Goal: Information Seeking & Learning: Check status

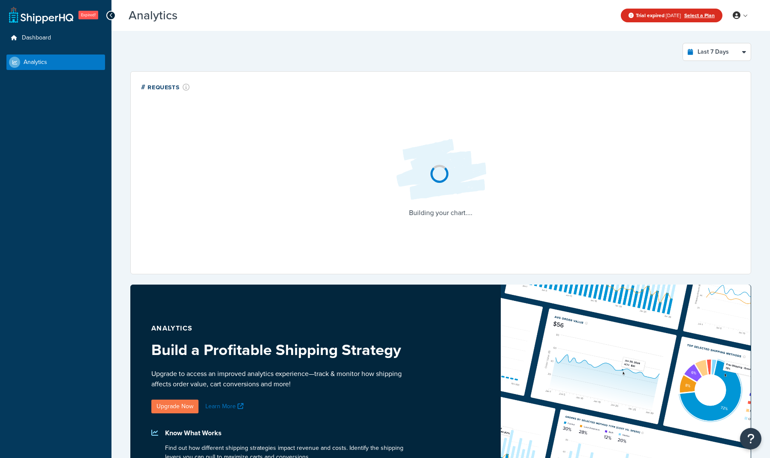
select select "last_7_days"
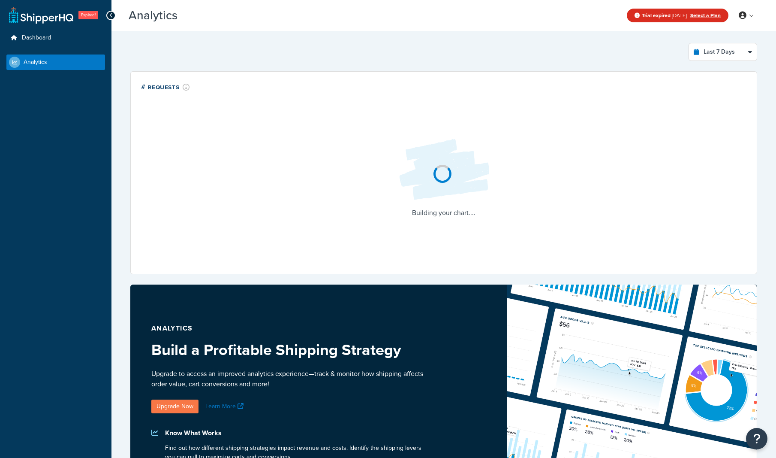
select select "last_7_days"
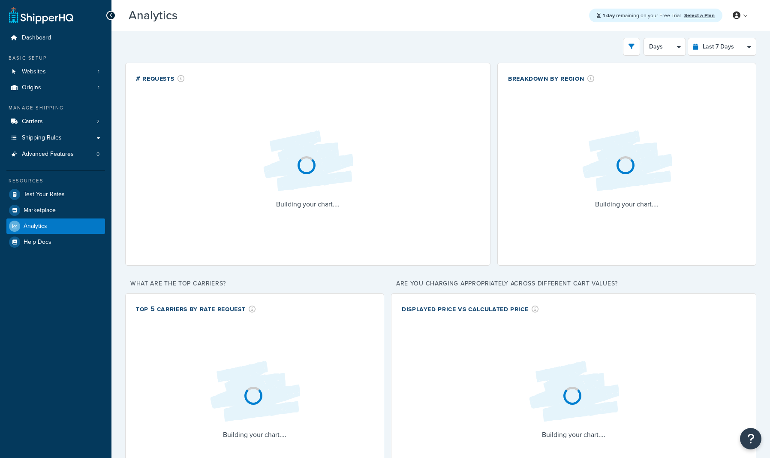
select select "last_7_days"
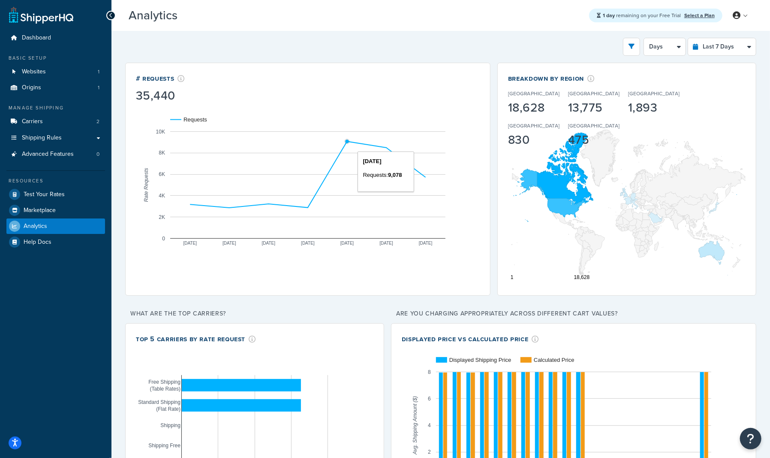
click at [345, 145] on icon "A chart." at bounding box center [307, 174] width 235 height 66
click at [667, 50] on select "Days 12 Hours 6 Hours" at bounding box center [665, 46] width 42 height 17
click at [722, 48] on select "Last 24 Hours Last 7 Days Last 30 Days Last 3 Months Last 6 Months Last 12 Mont…" at bounding box center [722, 46] width 68 height 17
click at [660, 45] on select "Days 12 Hours 6 Hours" at bounding box center [665, 46] width 42 height 17
select select "12h"
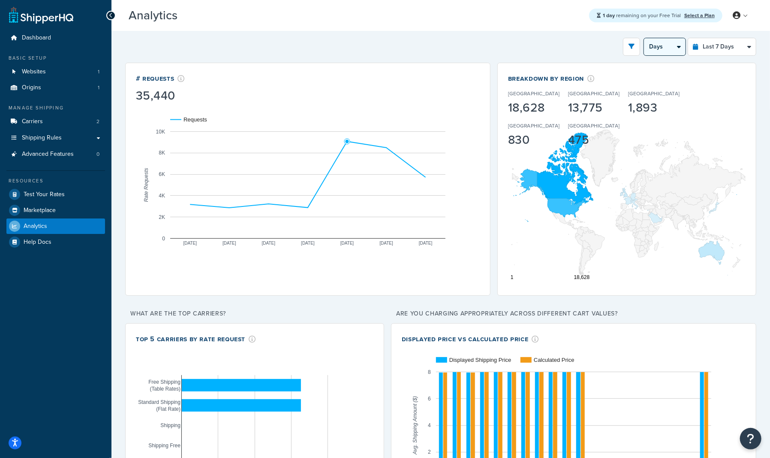
click at [645, 38] on select "Days 12 Hours 6 Hours" at bounding box center [665, 46] width 42 height 17
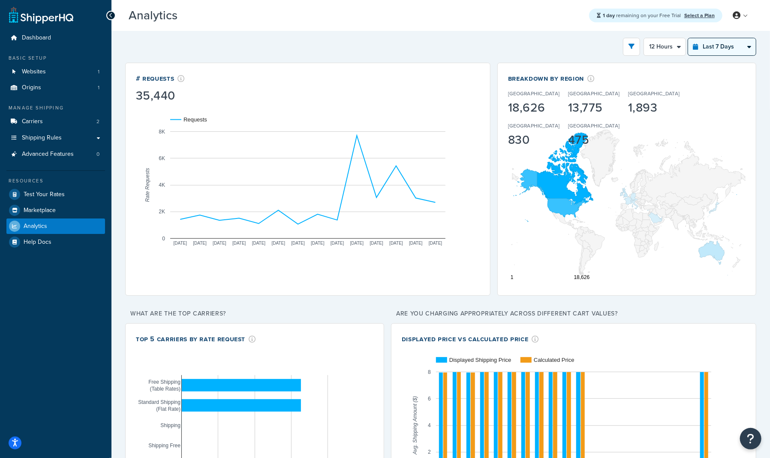
click at [721, 43] on select "Last 24 Hours Last 7 Days Last 30 Days Last 3 Months Last 6 Months Last 12 Mont…" at bounding box center [722, 46] width 68 height 17
select select "last_30_days"
click at [689, 38] on select "Last 24 Hours Last 7 Days Last 30 Days Last 3 Months Last 6 Months Last 12 Mont…" at bounding box center [722, 46] width 68 height 17
select select "5d"
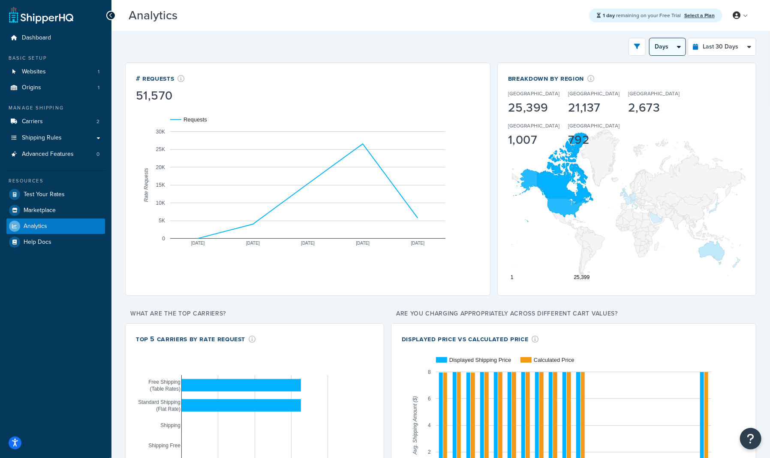
click at [669, 45] on select "Days Weeks" at bounding box center [668, 46] width 36 height 17
click at [679, 46] on select "Days Weeks" at bounding box center [668, 46] width 36 height 17
click at [738, 48] on select "Last 24 Hours Last 7 Days Last 30 Days Last 3 Months Last 6 Months Last 12 Mont…" at bounding box center [722, 46] width 68 height 17
select select "last_7_days"
click at [689, 38] on select "Last 24 Hours Last 7 Days Last 30 Days Last 3 Months Last 6 Months Last 12 Mont…" at bounding box center [722, 46] width 68 height 17
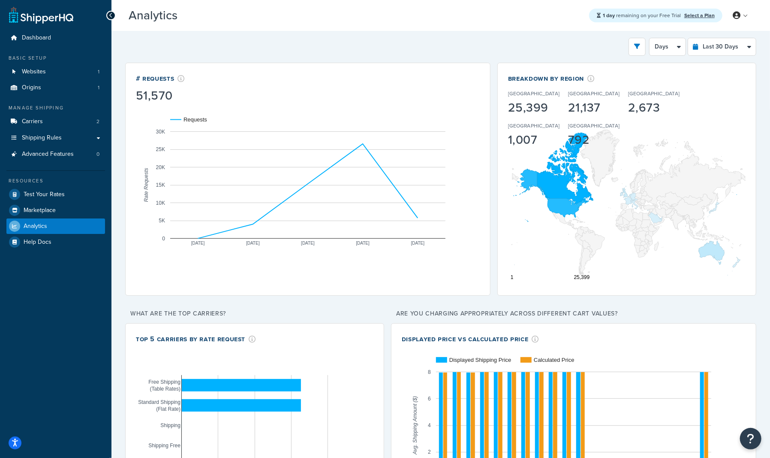
select select "1d"
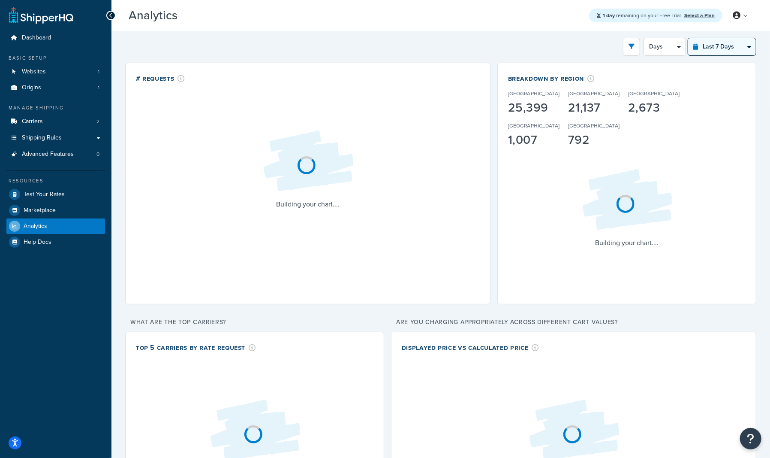
click at [708, 45] on select "Last 24 Hours Last 7 Days Last 30 Days Last 3 Months Last 6 Months Last 12 Mont…" at bounding box center [722, 46] width 68 height 17
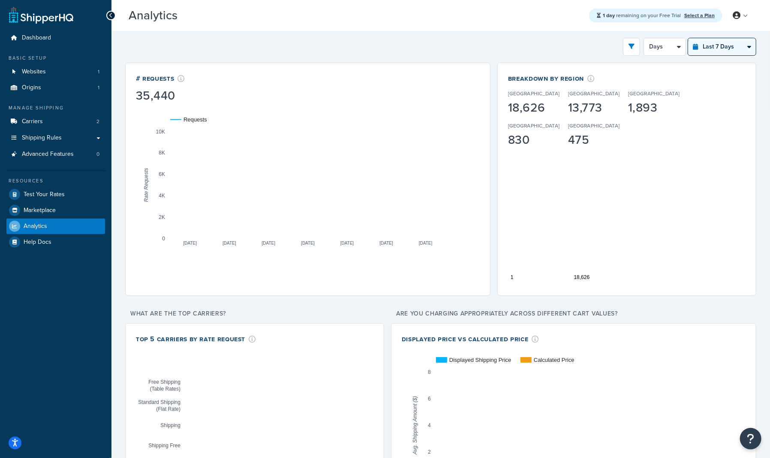
select select "last_24_hours"
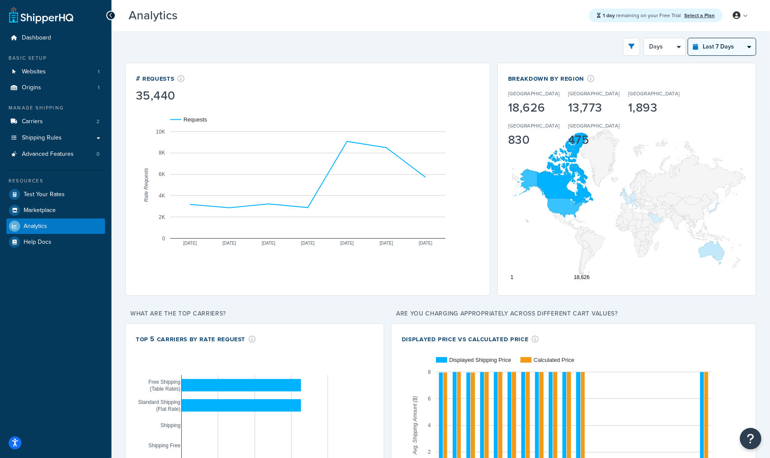
click at [689, 38] on select "Last 24 Hours Last 7 Days Last 30 Days Last 3 Months Last 6 Months Last 12 Mont…" at bounding box center [722, 46] width 68 height 17
select select "1h"
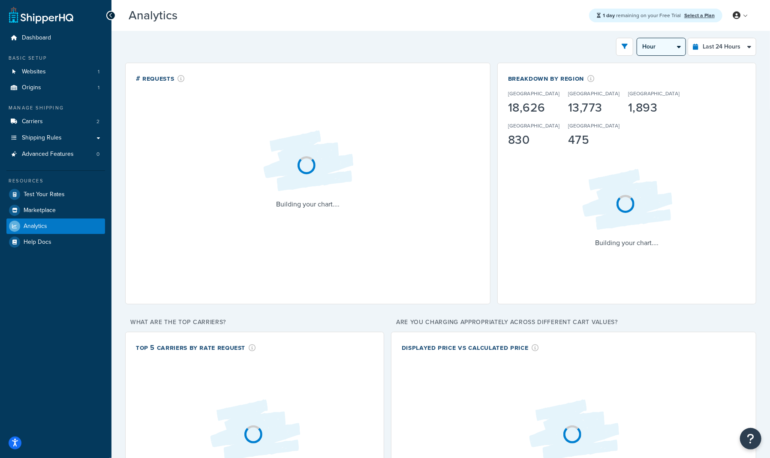
click at [651, 44] on select "Hour 30 Minutes 15 Minutes 5 Minutes" at bounding box center [661, 46] width 48 height 17
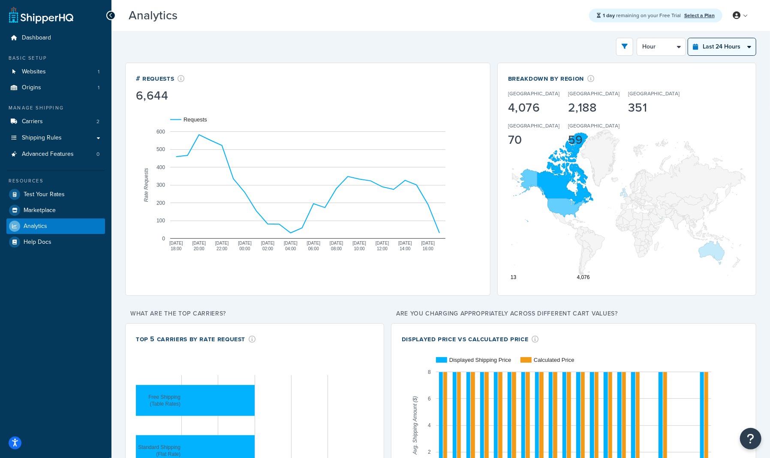
click at [720, 48] on select "Last 24 Hours Last 7 Days Last 30 Days Last 3 Months Last 6 Months Last 12 Mont…" at bounding box center [722, 46] width 68 height 17
select select "last_30_days"
click at [689, 38] on select "Last 24 Hours Last 7 Days Last 30 Days Last 3 Months Last 6 Months Last 12 Mont…" at bounding box center [722, 46] width 68 height 17
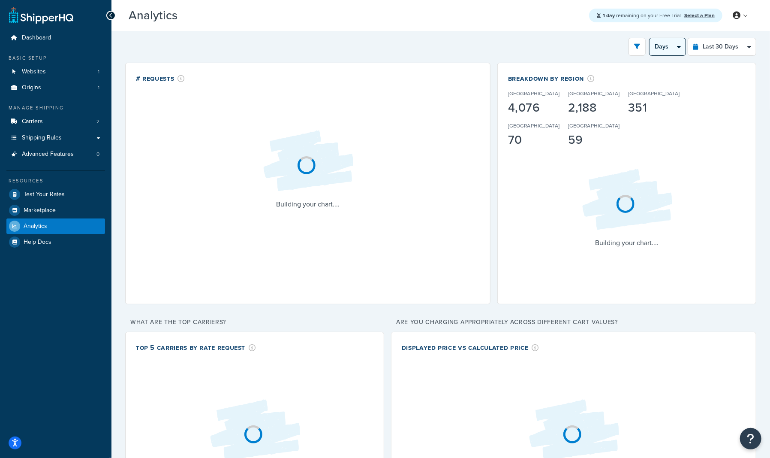
click at [676, 47] on select "Days Weeks" at bounding box center [668, 46] width 36 height 17
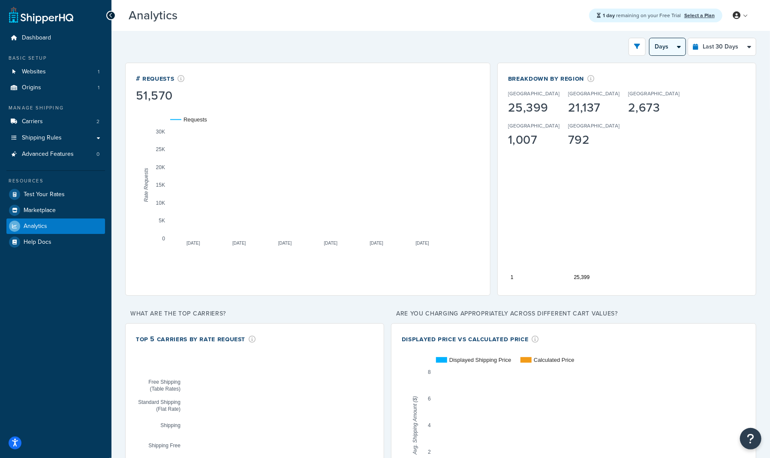
select select "1w"
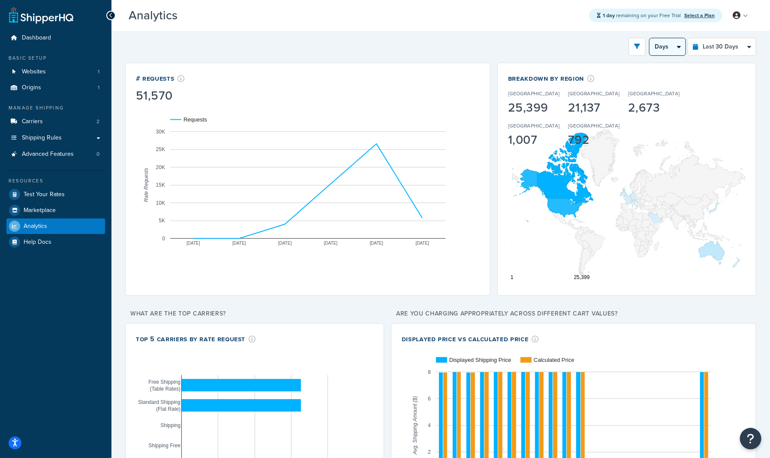
click at [650, 38] on select "Days Weeks" at bounding box center [668, 46] width 36 height 17
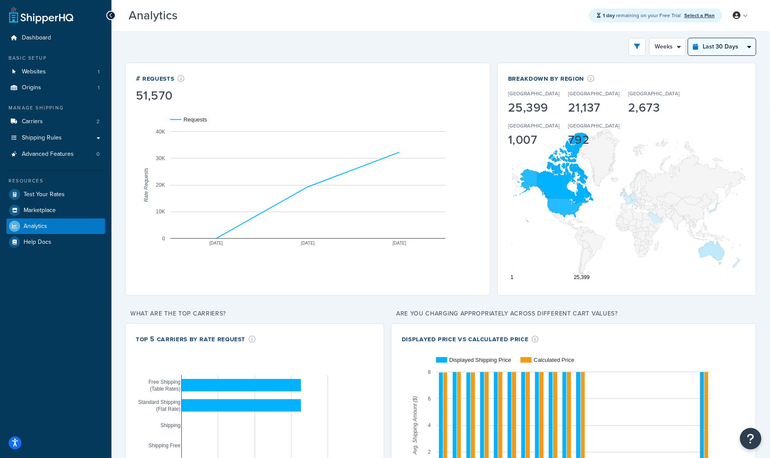
click at [717, 45] on select "Last 24 Hours Last 7 Days Last 30 Days Last 3 Months Last 6 Months Last 12 Mont…" at bounding box center [722, 46] width 68 height 17
select select "last_7_days"
click at [689, 38] on select "Last 24 Hours Last 7 Days Last 30 Days Last 3 Months Last 6 Months Last 12 Mont…" at bounding box center [722, 46] width 68 height 17
select select "1d"
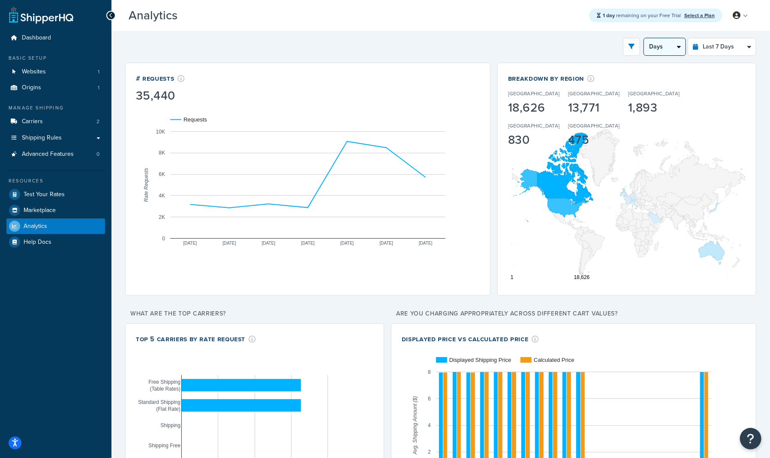
click at [666, 50] on select "Days 12 Hours 6 Hours" at bounding box center [665, 46] width 42 height 17
click at [720, 45] on select "Last 24 Hours Last 7 Days Last 30 Days Last 3 Months Last 6 Months Last 12 Mont…" at bounding box center [722, 46] width 68 height 17
select select "last_30_days"
click at [689, 38] on select "Last 24 Hours Last 7 Days Last 30 Days Last 3 Months Last 6 Months Last 12 Mont…" at bounding box center [722, 46] width 68 height 17
click at [668, 49] on select "Days Weeks" at bounding box center [668, 46] width 36 height 17
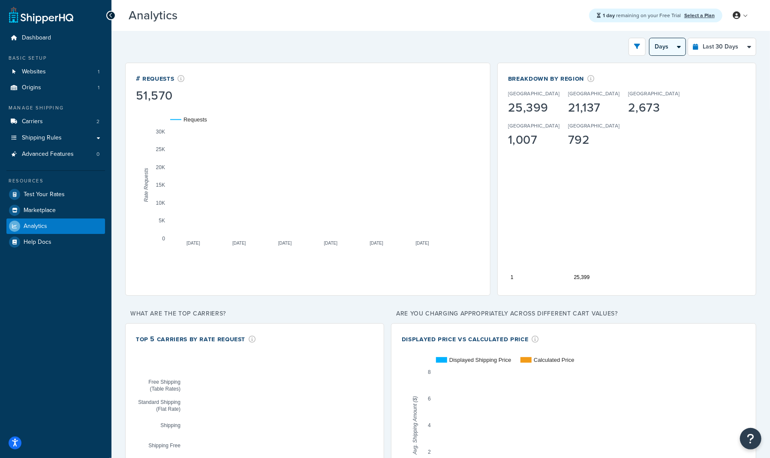
select select "1w"
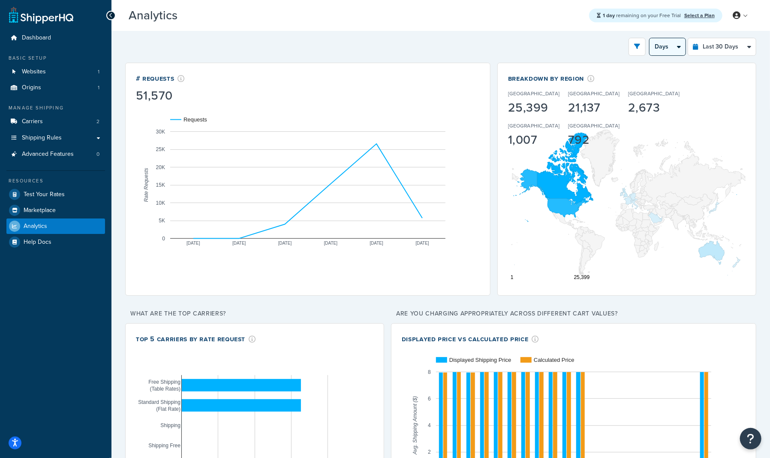
click at [650, 38] on select "Days Weeks" at bounding box center [668, 46] width 36 height 17
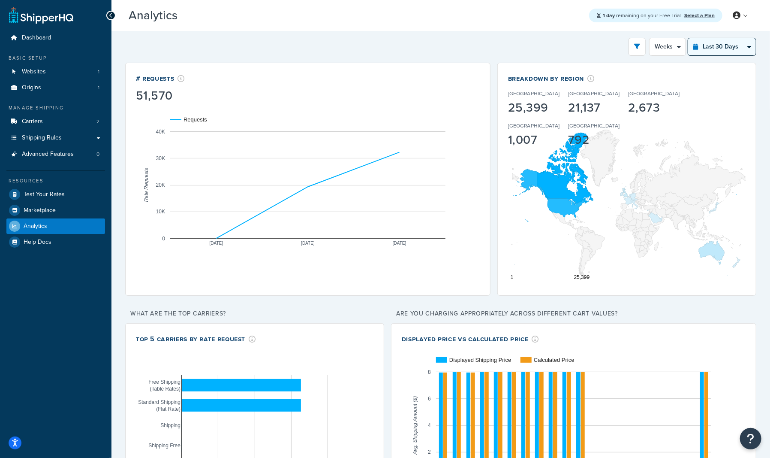
click at [699, 50] on select "Last 24 Hours Last 7 Days Last 30 Days Last 3 Months Last 6 Months Last 12 Mont…" at bounding box center [722, 46] width 68 height 17
select select "last_7_days"
click at [689, 38] on select "Last 24 Hours Last 7 Days Last 30 Days Last 3 Months Last 6 Months Last 12 Mont…" at bounding box center [722, 46] width 68 height 17
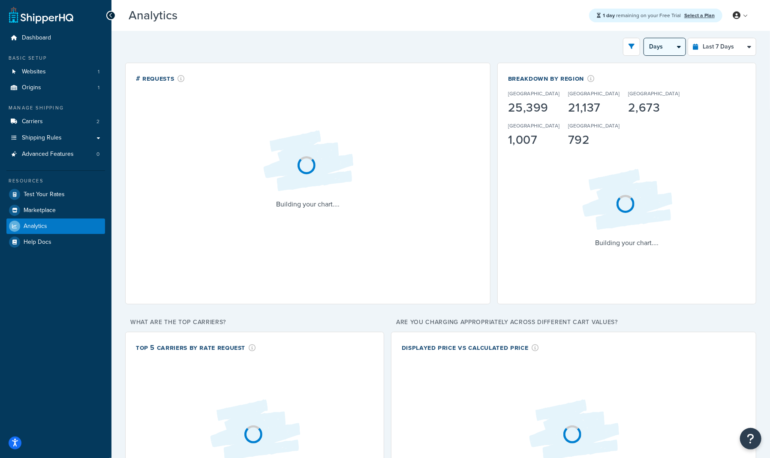
click at [671, 51] on select "Days 12 Hours 6 Hours" at bounding box center [665, 46] width 42 height 17
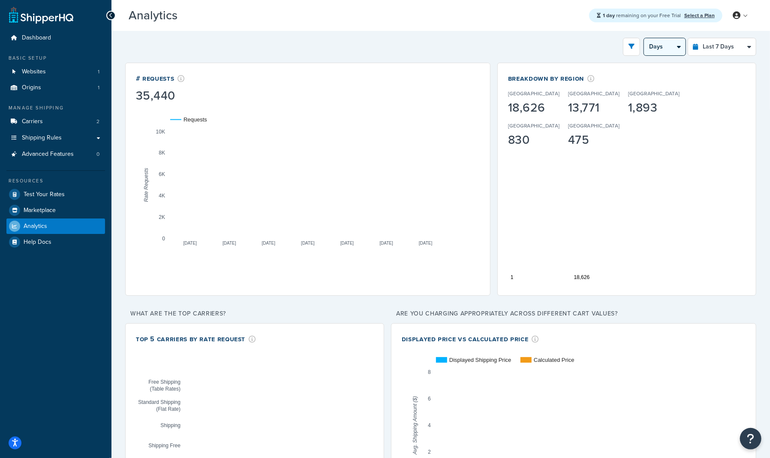
select select "6h"
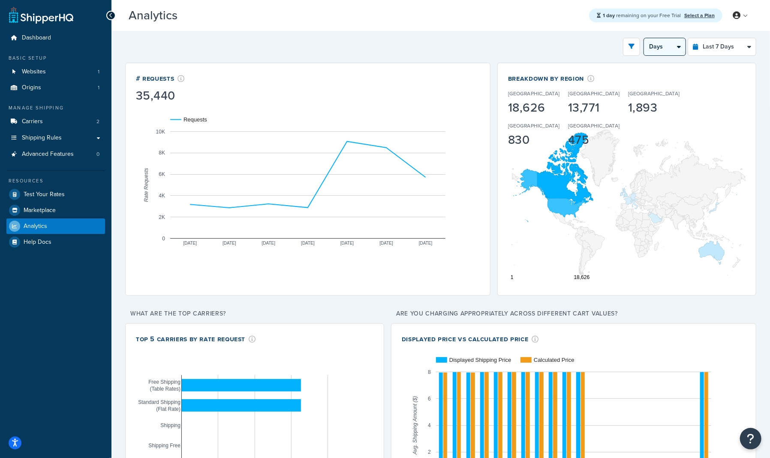
click at [645, 38] on select "Days 12 Hours 6 Hours" at bounding box center [665, 46] width 42 height 17
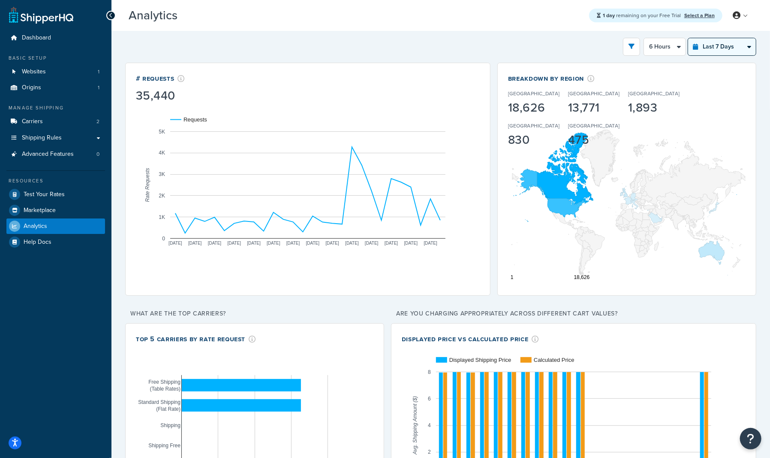
click at [719, 48] on select "Last 24 Hours Last 7 Days Last 30 Days Last 3 Months Last 6 Months Last 12 Mont…" at bounding box center [722, 46] width 68 height 17
select select "last_30_days"
click at [689, 38] on select "Last 24 Hours Last 7 Days Last 30 Days Last 3 Months Last 6 Months Last 12 Mont…" at bounding box center [722, 46] width 68 height 17
select select "5d"
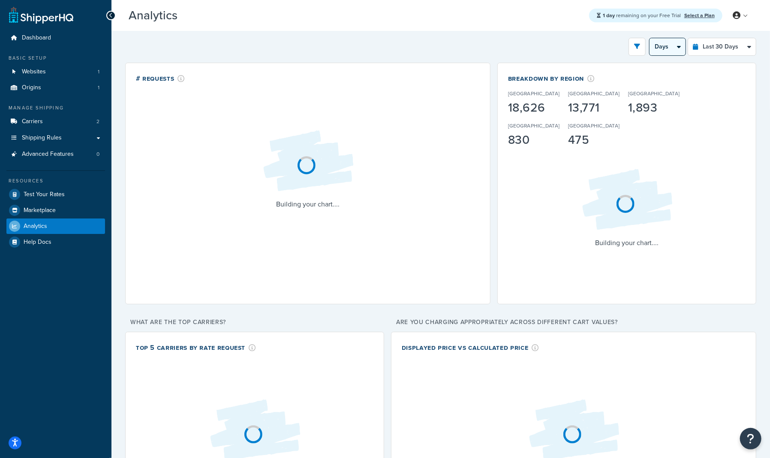
click at [663, 49] on select "Days Weeks" at bounding box center [668, 46] width 36 height 17
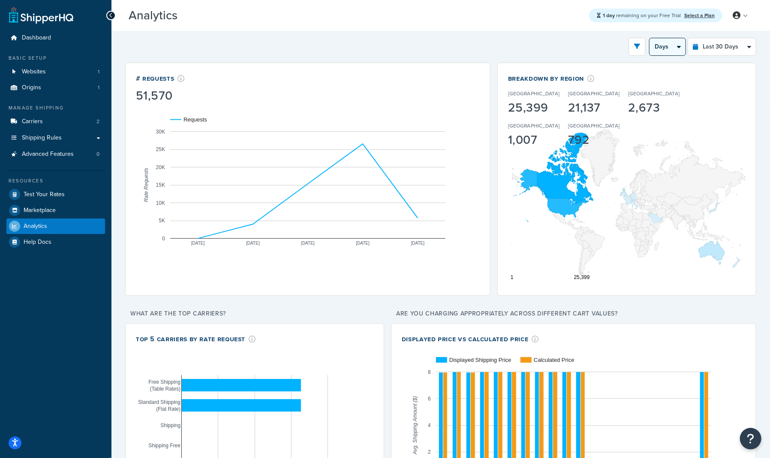
click at [679, 46] on select "Days Weeks" at bounding box center [668, 46] width 36 height 17
click at [715, 47] on select "Last 24 Hours Last 7 Days Last 30 Days Last 3 Months Last 6 Months Last 12 Mont…" at bounding box center [722, 46] width 68 height 17
select select "last_7_days"
click at [689, 38] on select "Last 24 Hours Last 7 Days Last 30 Days Last 3 Months Last 6 Months Last 12 Mont…" at bounding box center [722, 46] width 68 height 17
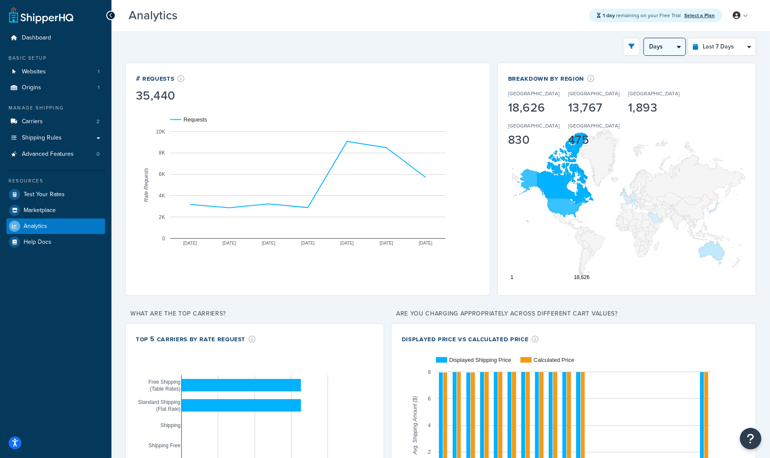
click at [678, 45] on select "Days 12 Hours 6 Hours" at bounding box center [665, 46] width 42 height 17
click at [645, 38] on select "Days 12 Hours 6 Hours" at bounding box center [665, 46] width 42 height 17
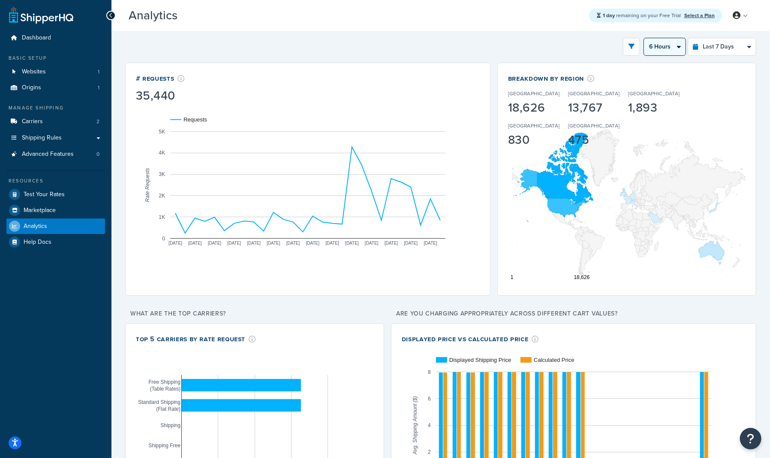
click at [664, 47] on select "Days 12 Hours 6 Hours" at bounding box center [665, 46] width 42 height 17
click at [645, 38] on select "Days 12 Hours 6 Hours" at bounding box center [665, 46] width 42 height 17
click at [671, 43] on select "Days 12 Hours 6 Hours" at bounding box center [665, 46] width 42 height 17
select select "1d"
click at [645, 38] on select "Days 12 Hours 6 Hours" at bounding box center [665, 46] width 42 height 17
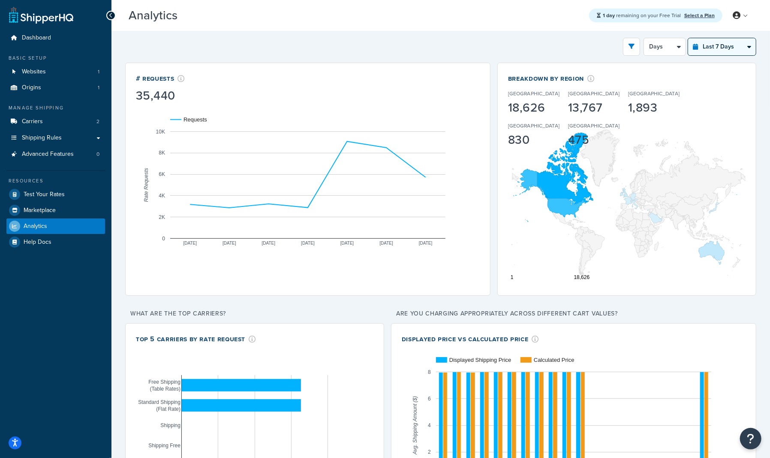
click at [710, 50] on select "Last 24 Hours Last 7 Days Last 30 Days Last 3 Months Last 6 Months Last 12 Mont…" at bounding box center [722, 46] width 68 height 17
select select "last_30_days"
click at [689, 38] on select "Last 24 Hours Last 7 Days Last 30 Days Last 3 Months Last 6 Months Last 12 Mont…" at bounding box center [722, 46] width 68 height 17
select select "5d"
